Goal: Transaction & Acquisition: Purchase product/service

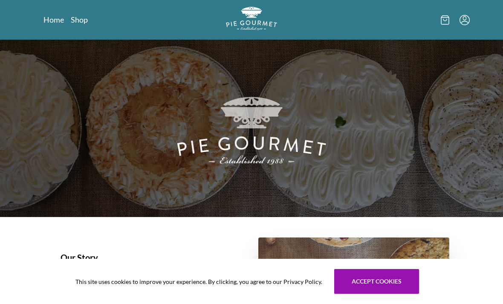
click at [76, 23] on link "Shop" at bounding box center [79, 19] width 17 height 10
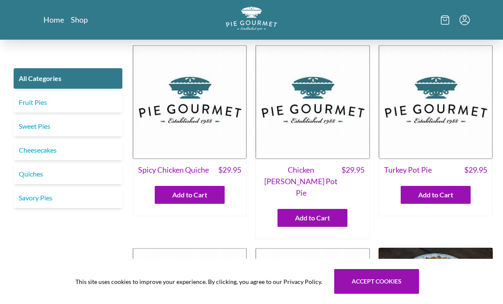
click at [101, 103] on link "Fruit Pies" at bounding box center [68, 102] width 109 height 20
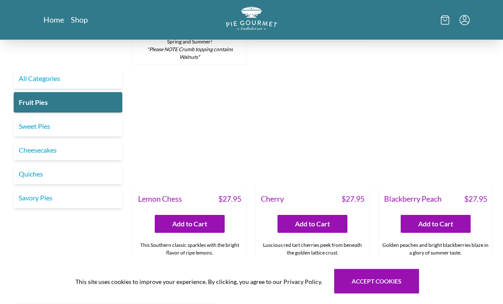
scroll to position [202, 0]
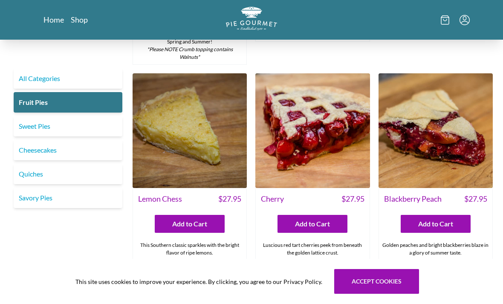
click at [339, 138] on img at bounding box center [312, 130] width 114 height 114
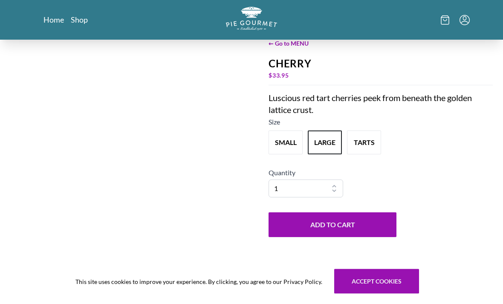
scroll to position [35, 0]
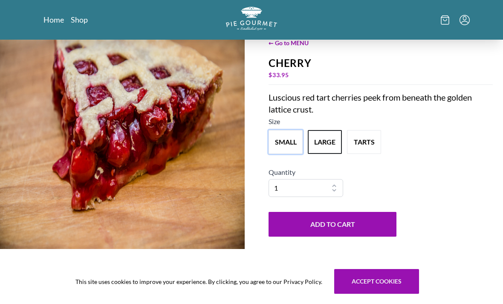
click at [292, 154] on button "small" at bounding box center [285, 142] width 34 height 24
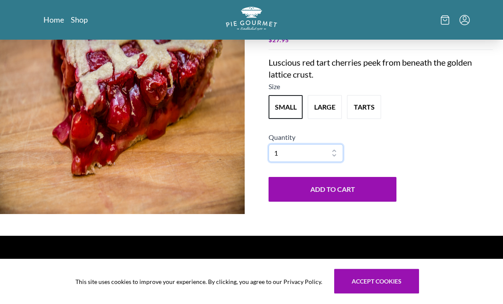
click at [332, 162] on select "1 2 3 4 5 6 7 8 9 10" at bounding box center [305, 153] width 75 height 18
select select "10"
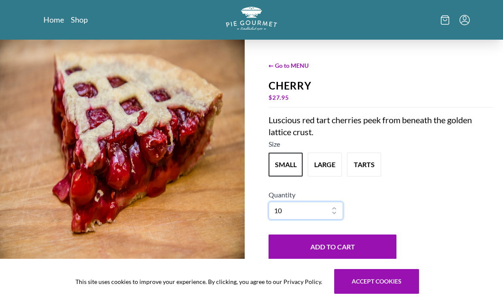
scroll to position [12, 0]
click at [376, 259] on button "Add to Cart" at bounding box center [332, 247] width 128 height 25
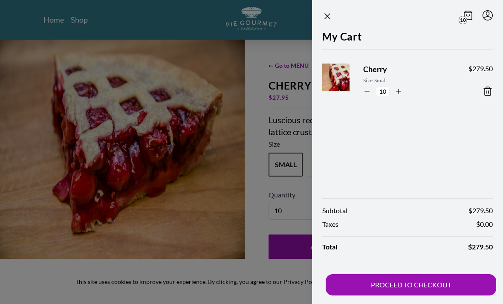
click at [322, 23] on header "10" at bounding box center [407, 14] width 191 height 29
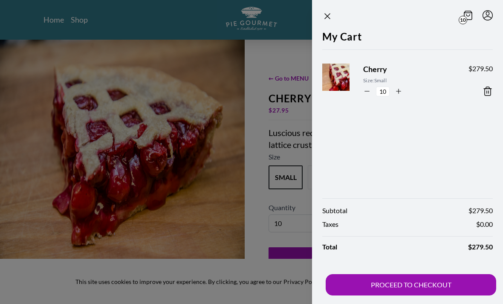
click at [327, 9] on header "10" at bounding box center [407, 14] width 191 height 29
click at [327, 14] on icon "Close panel" at bounding box center [327, 16] width 10 height 10
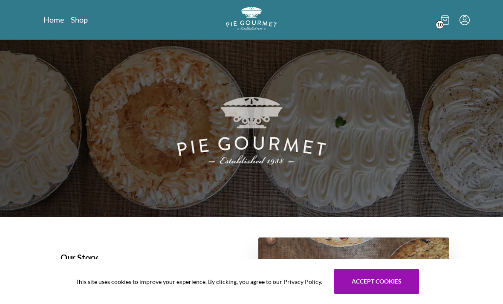
click at [86, 20] on link "Shop" at bounding box center [79, 19] width 17 height 10
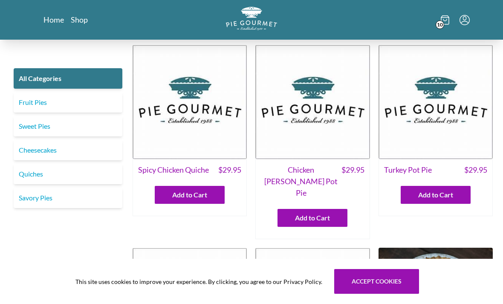
click at [86, 102] on link "Fruit Pies" at bounding box center [68, 102] width 109 height 20
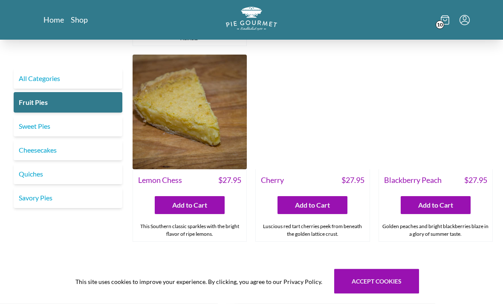
scroll to position [213, 0]
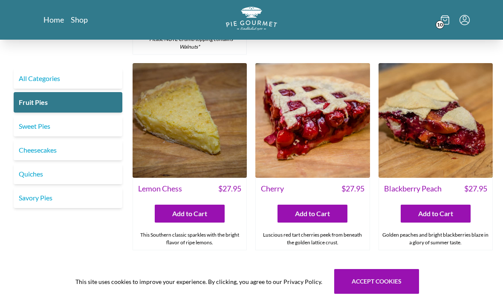
click at [352, 158] on img at bounding box center [312, 120] width 114 height 114
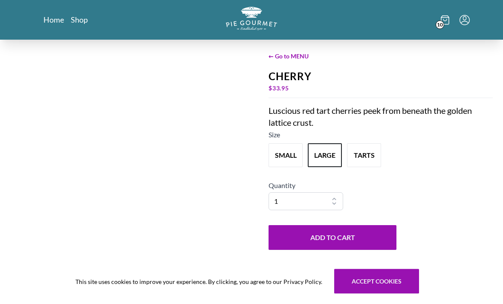
scroll to position [22, 0]
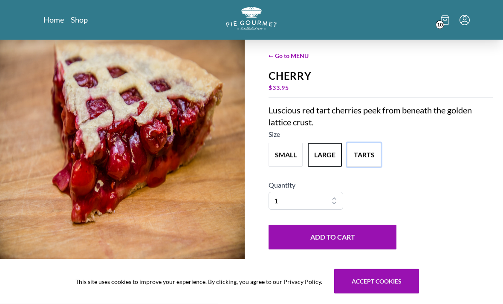
click at [375, 167] on button "tarts" at bounding box center [364, 155] width 34 height 24
click at [336, 167] on button "large" at bounding box center [324, 155] width 34 height 24
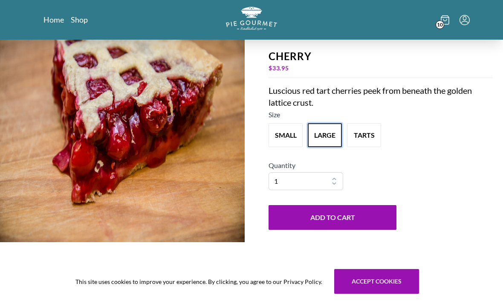
scroll to position [2, 0]
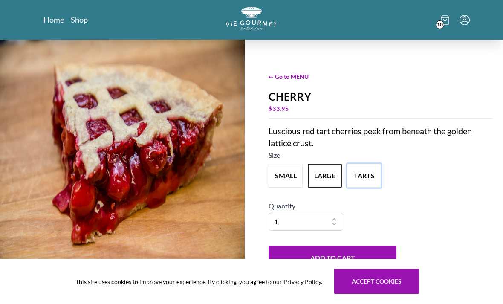
click at [366, 187] on button "tarts" at bounding box center [364, 176] width 34 height 24
click at [325, 187] on button "large" at bounding box center [324, 176] width 34 height 24
click at [287, 187] on button "small" at bounding box center [285, 176] width 34 height 24
click at [359, 187] on button "tarts" at bounding box center [364, 176] width 34 height 24
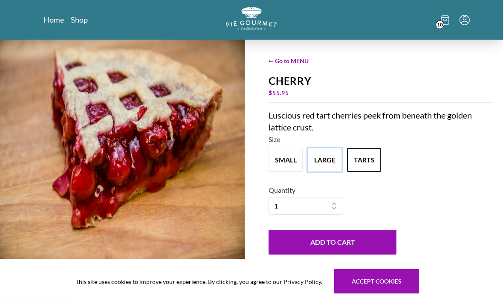
click at [331, 172] on button "large" at bounding box center [324, 160] width 34 height 24
click at [297, 172] on button "small" at bounding box center [285, 160] width 34 height 24
click at [326, 172] on button "large" at bounding box center [324, 160] width 34 height 24
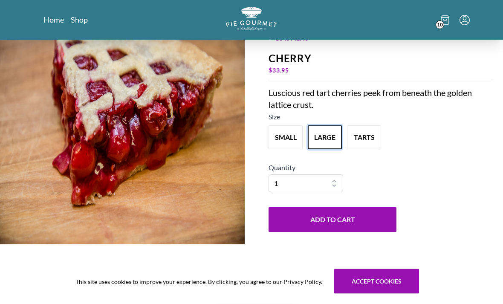
scroll to position [42, 0]
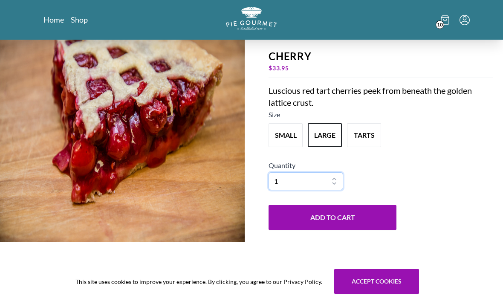
click at [327, 190] on select "1 2 3 4 5 6 7 8 9 10" at bounding box center [305, 181] width 75 height 18
select select "2"
click at [342, 230] on button "Add to Cart" at bounding box center [332, 217] width 128 height 25
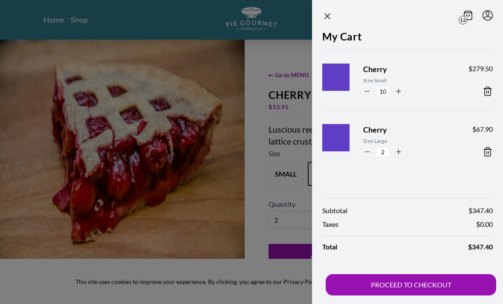
scroll to position [1, 0]
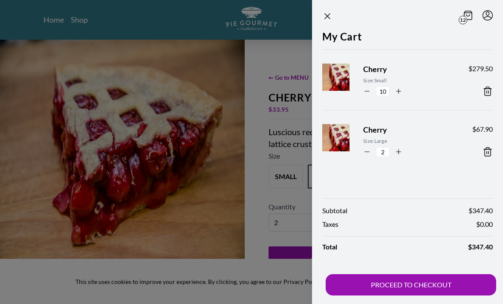
click at [322, 21] on div at bounding box center [327, 16] width 10 height 12
